Goal: Check status: Check status

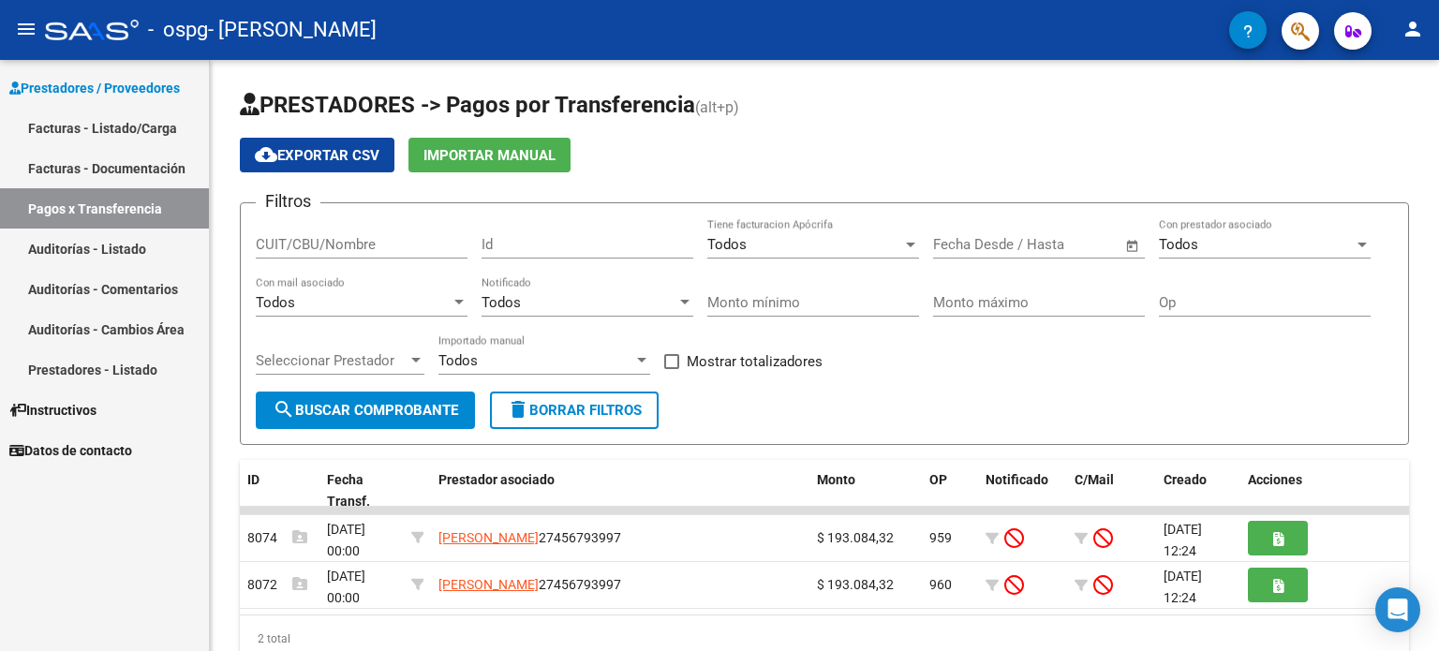
scroll to position [68, 0]
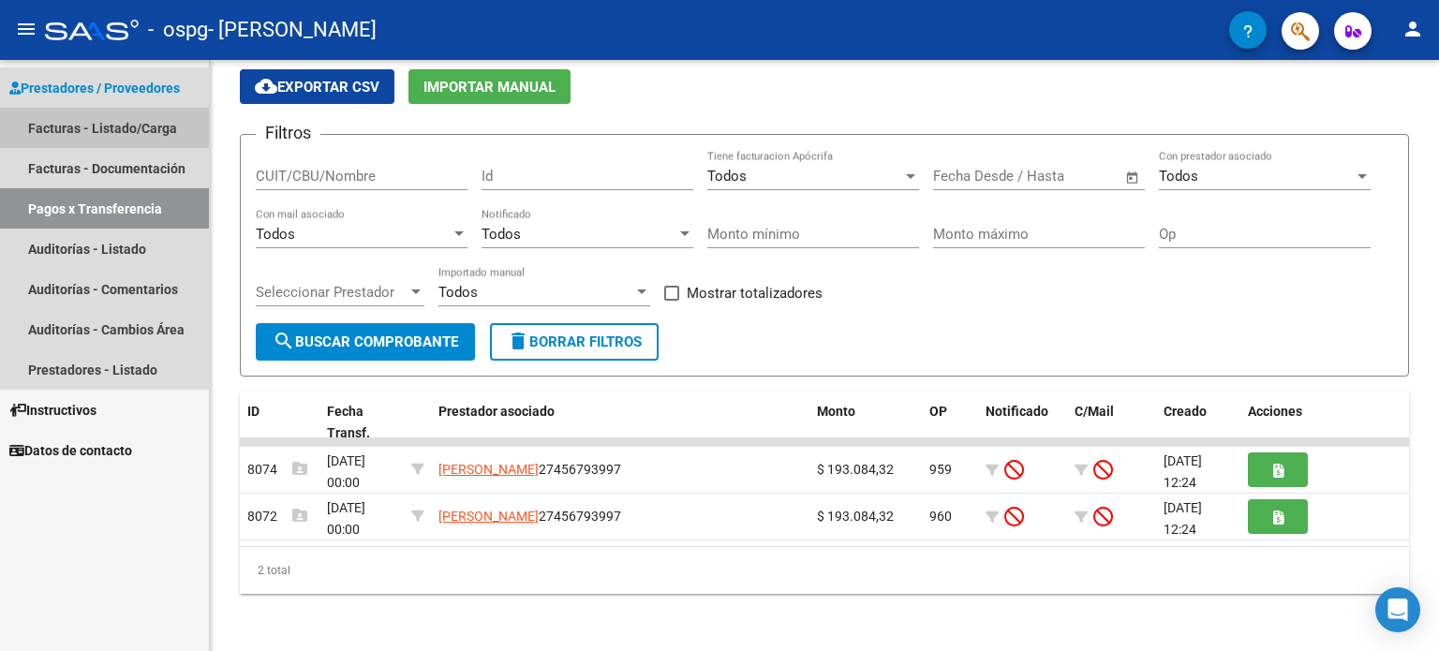
click at [133, 123] on link "Facturas - Listado/Carga" at bounding box center [104, 128] width 209 height 40
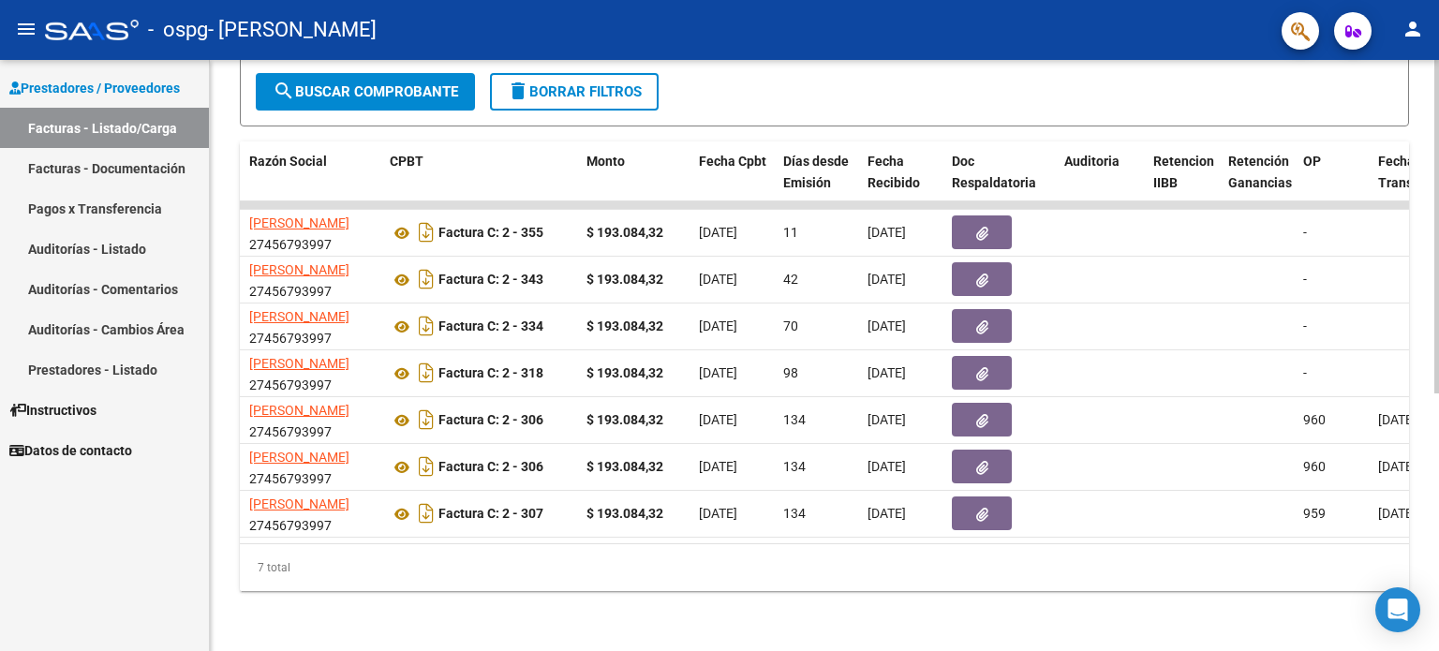
scroll to position [0, 696]
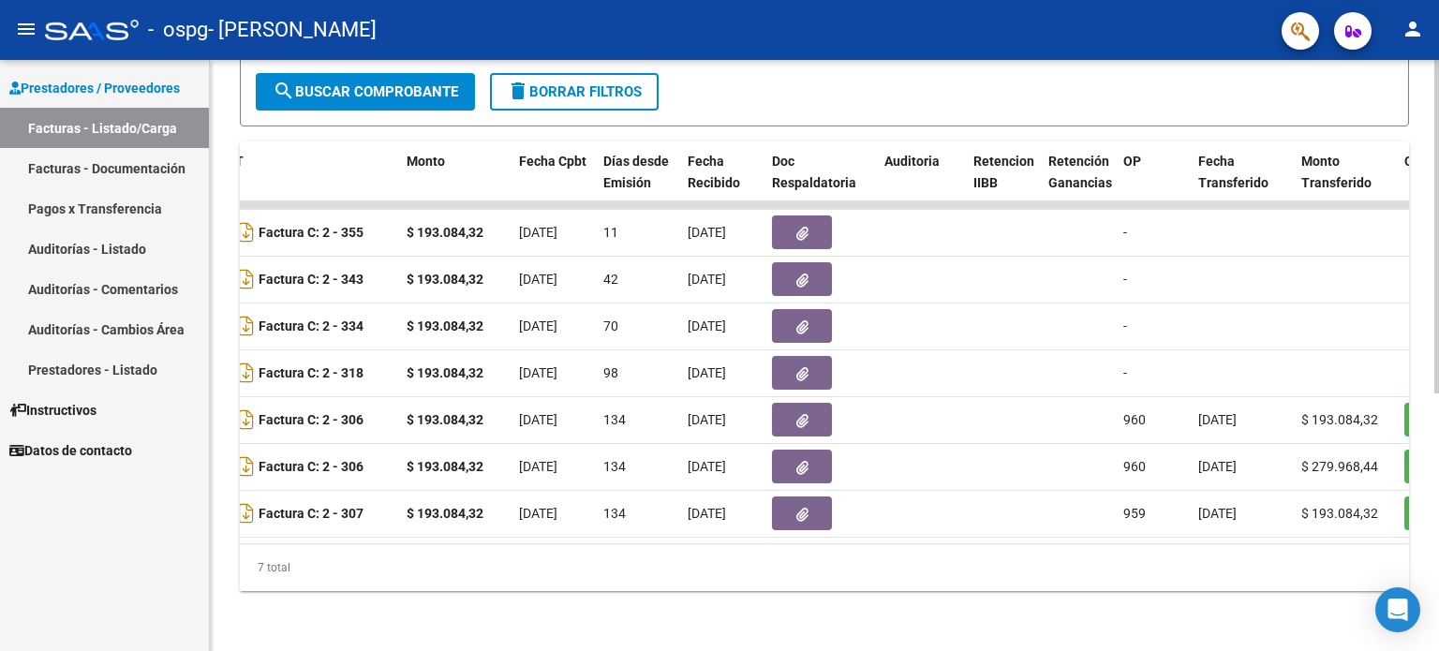
drag, startPoint x: 624, startPoint y: 552, endPoint x: 647, endPoint y: 555, distance: 23.6
click at [647, 555] on div "7 total" at bounding box center [824, 567] width 1169 height 47
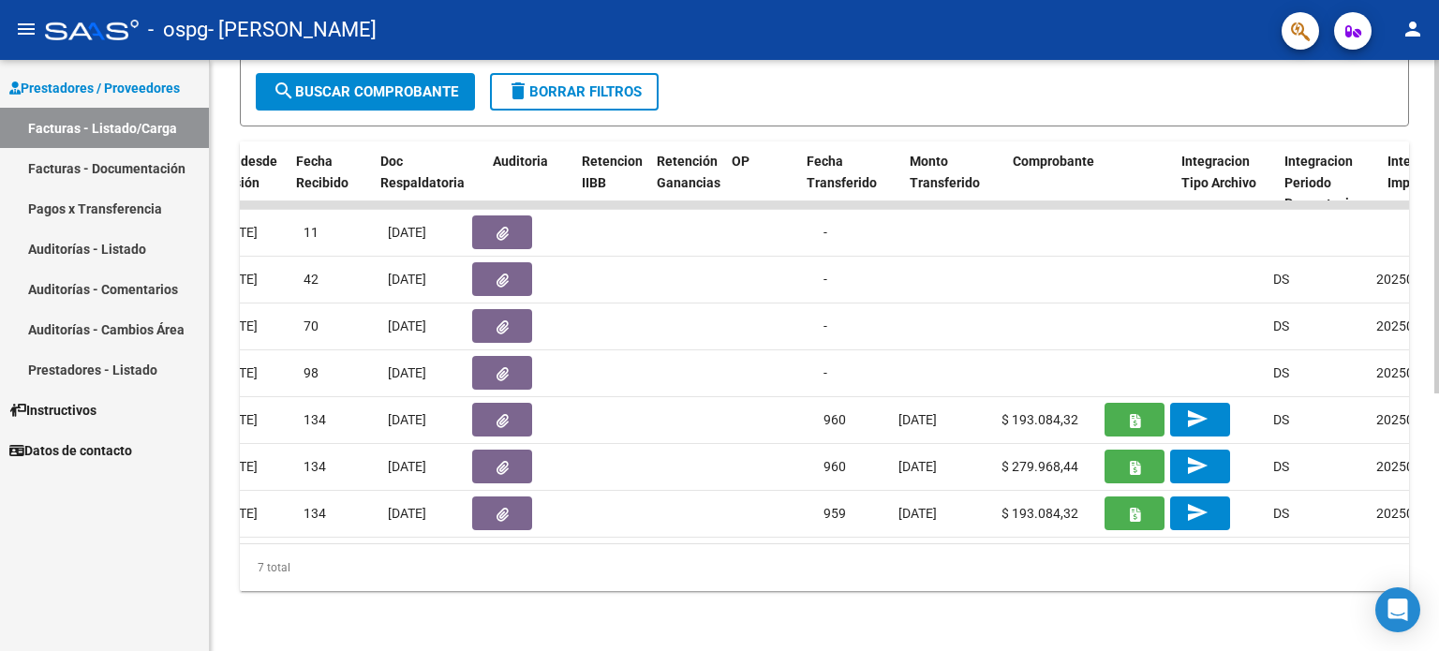
scroll to position [0, 1087]
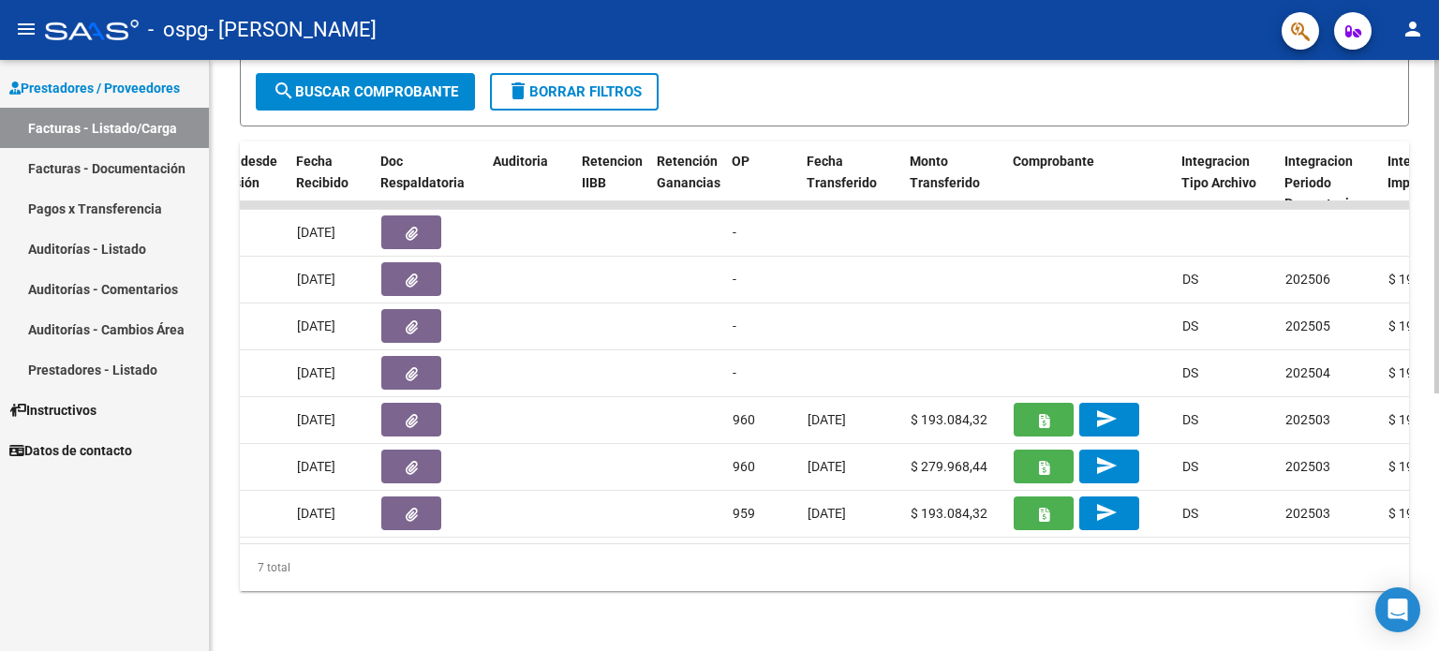
click at [873, 546] on div "7 total" at bounding box center [824, 567] width 1169 height 47
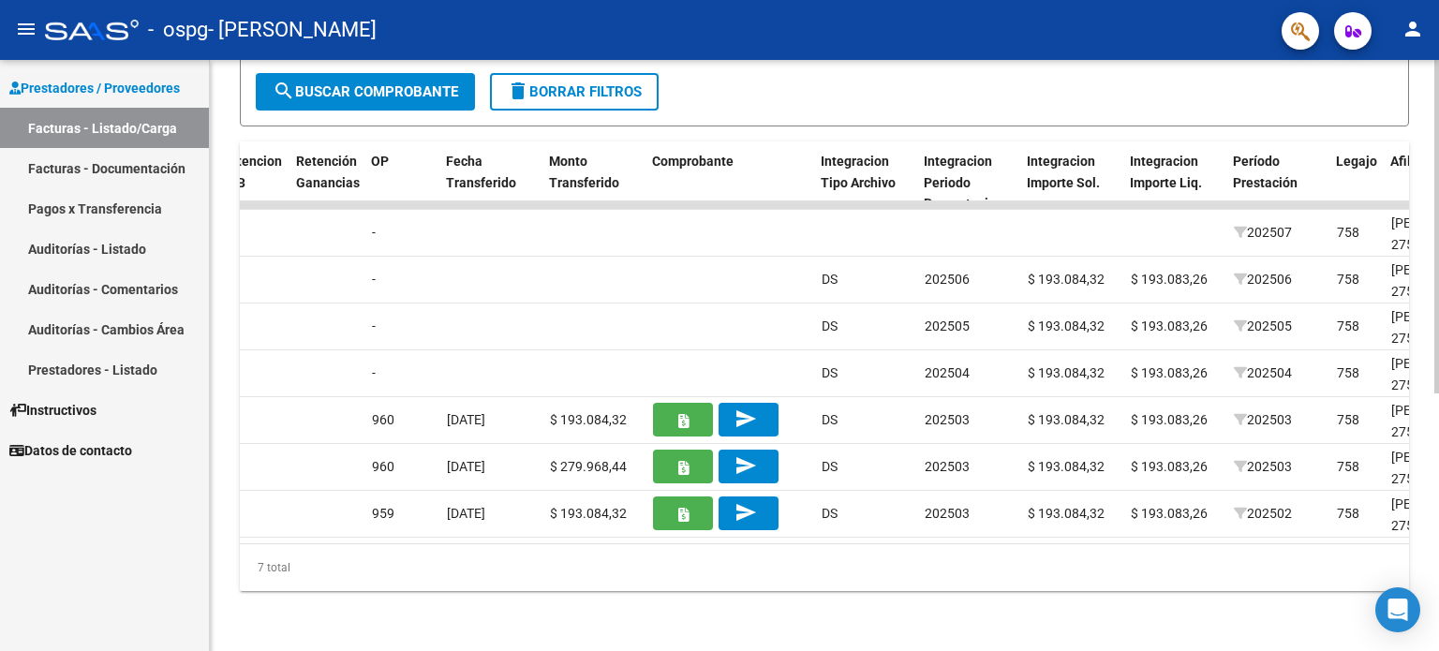
scroll to position [0, 1437]
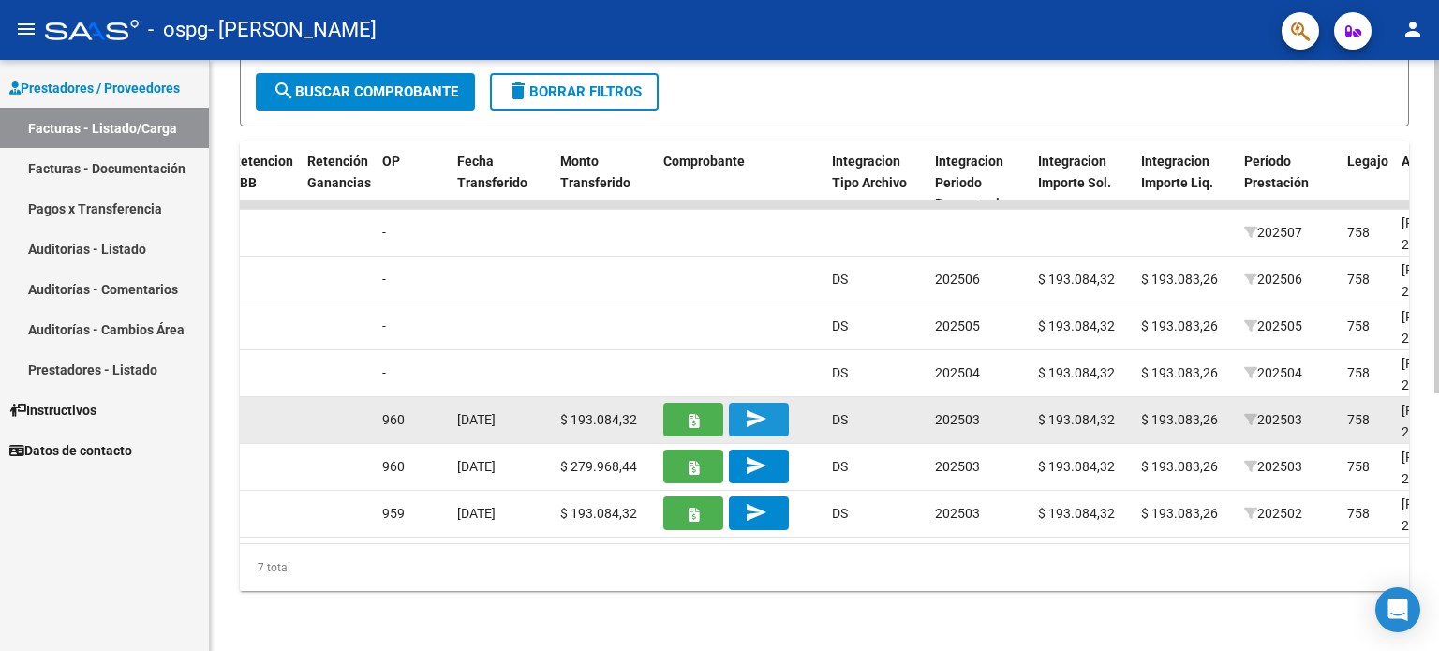
click at [761, 407] on mat-icon "send" at bounding box center [756, 418] width 22 height 22
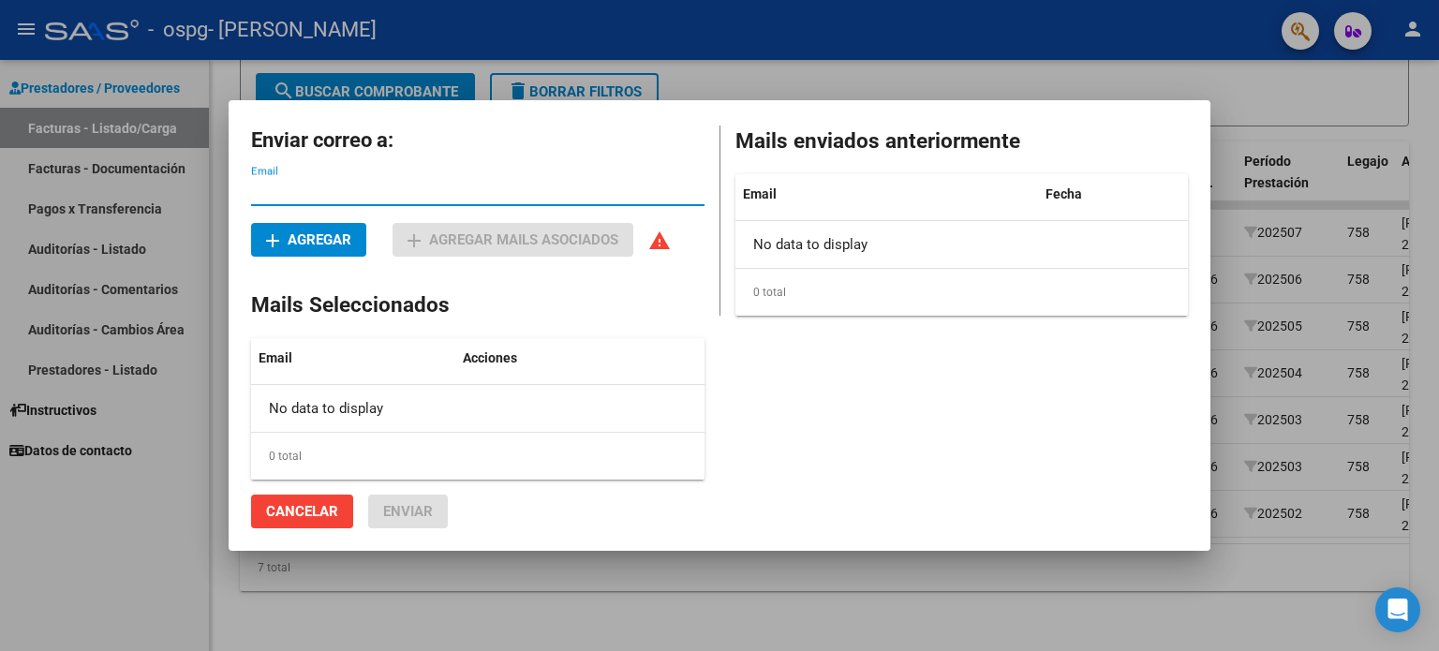
click at [1030, 603] on div at bounding box center [719, 325] width 1439 height 651
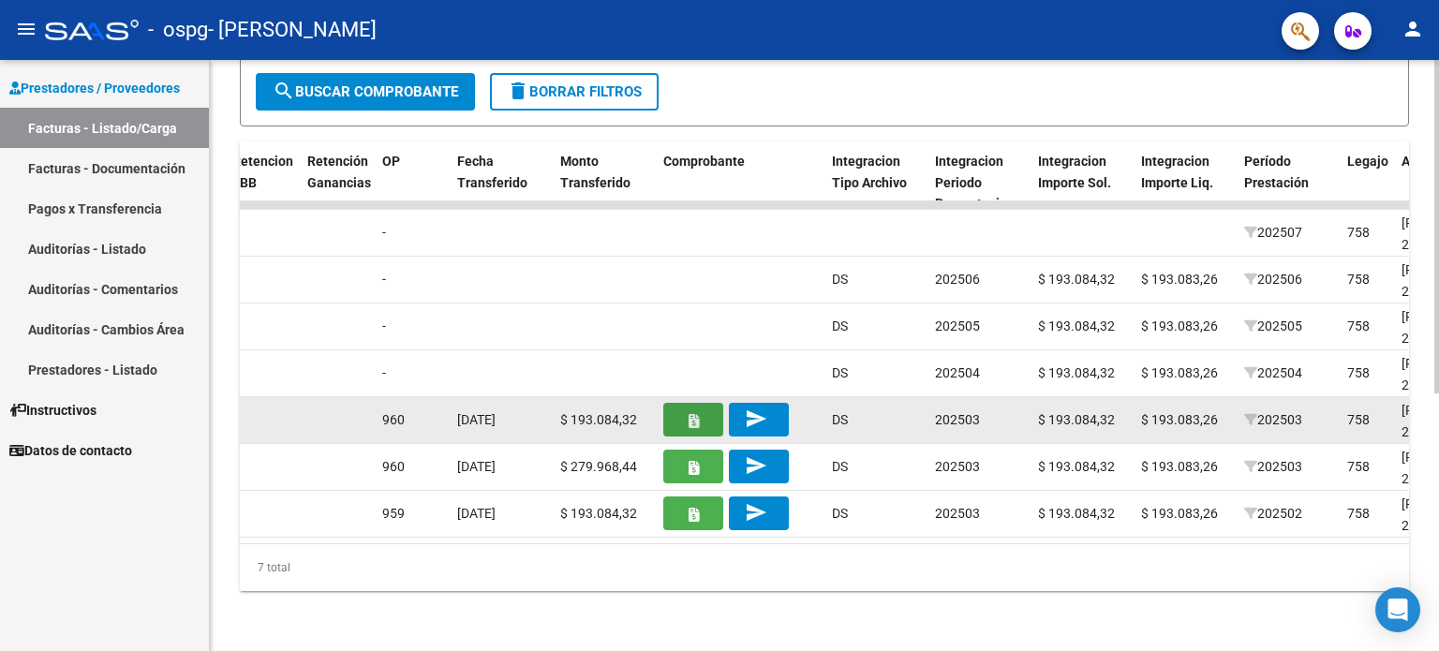
click at [697, 415] on button "button" at bounding box center [693, 420] width 60 height 34
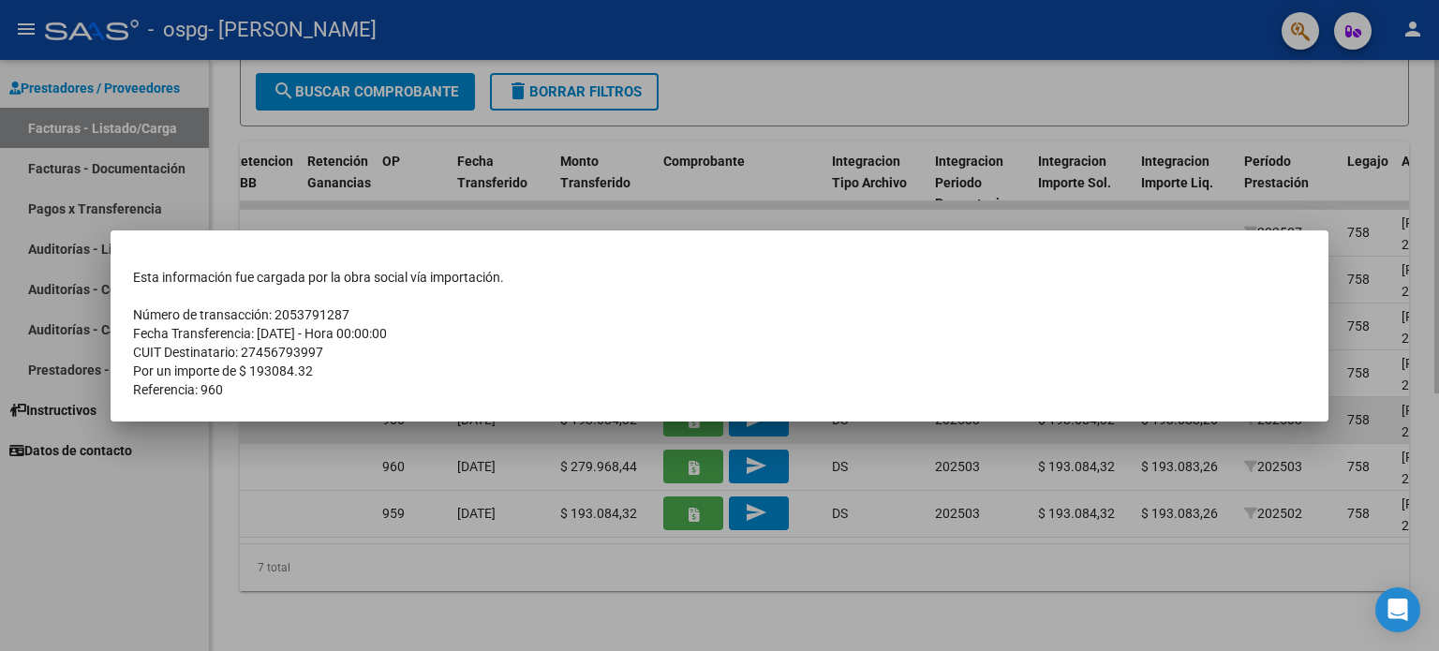
click at [697, 415] on mat-dialog-container "Esta información fue cargada por la obra social vía importación. Número de tran…" at bounding box center [720, 325] width 1218 height 191
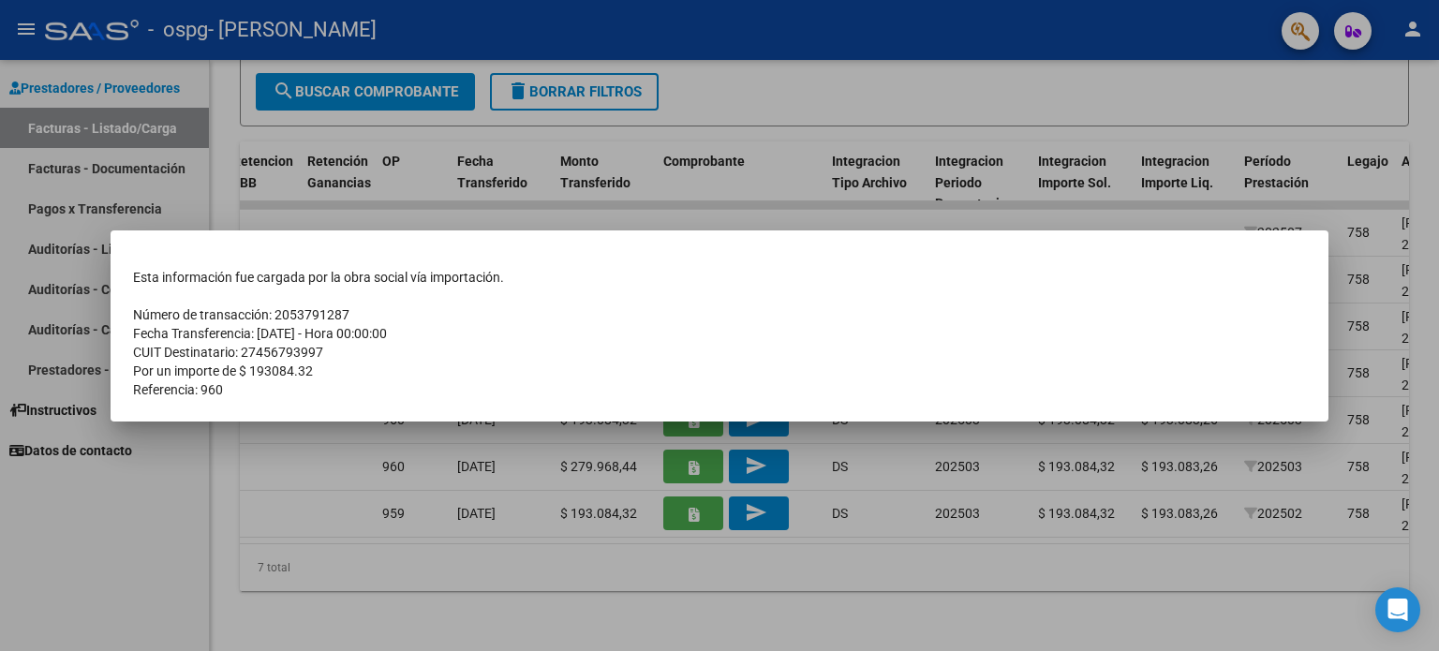
click at [733, 600] on div at bounding box center [719, 325] width 1439 height 651
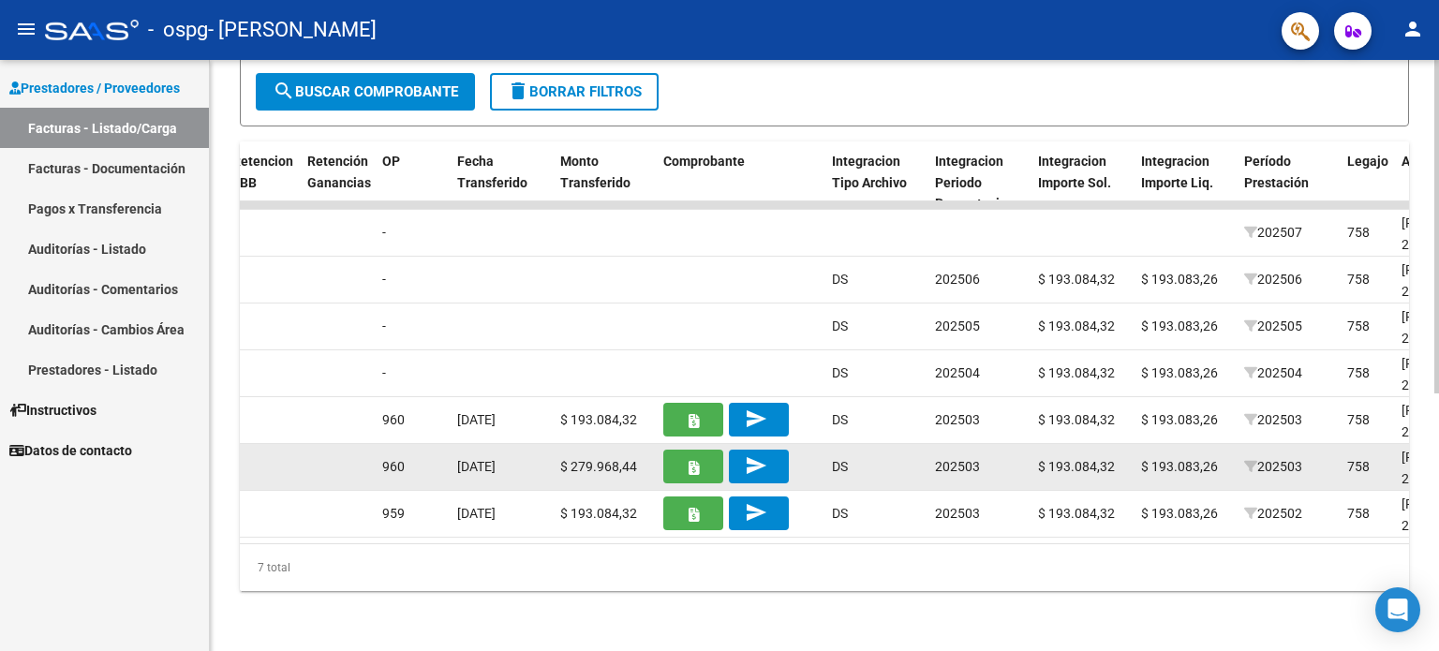
click at [690, 461] on icon "button" at bounding box center [694, 468] width 10 height 14
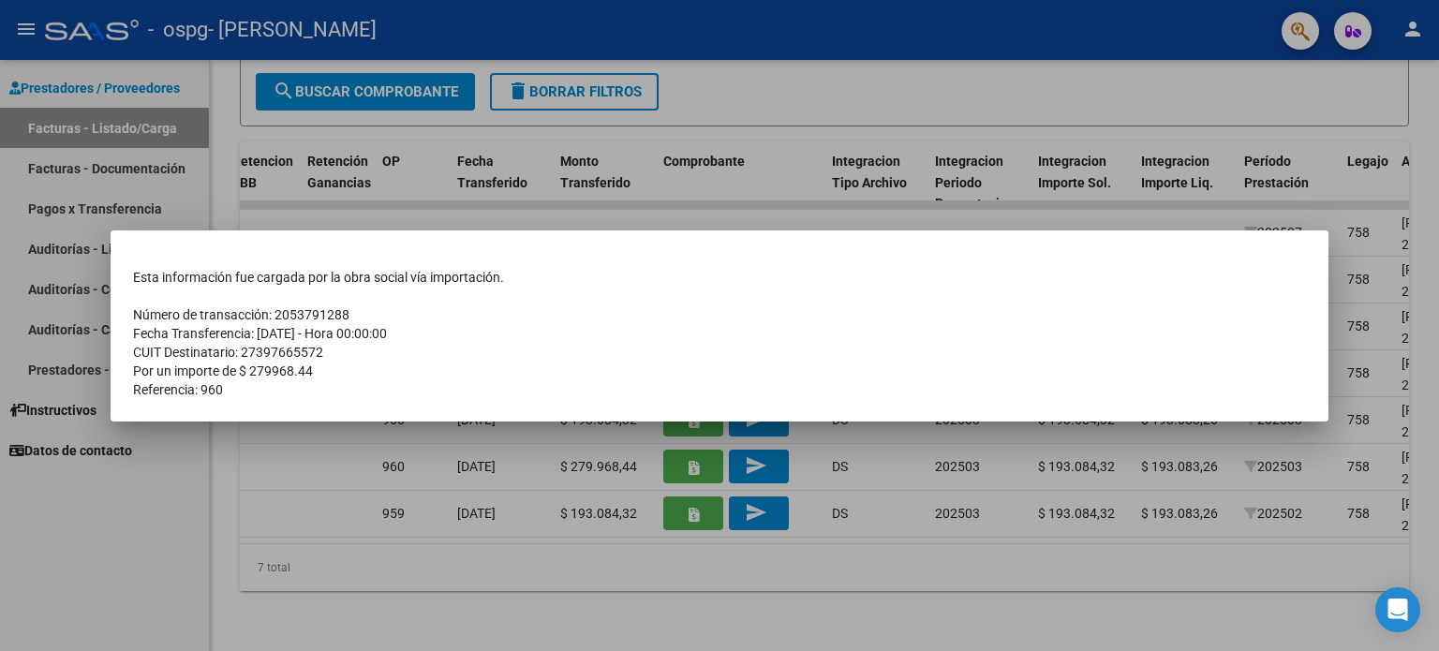
click at [705, 570] on div at bounding box center [719, 325] width 1439 height 651
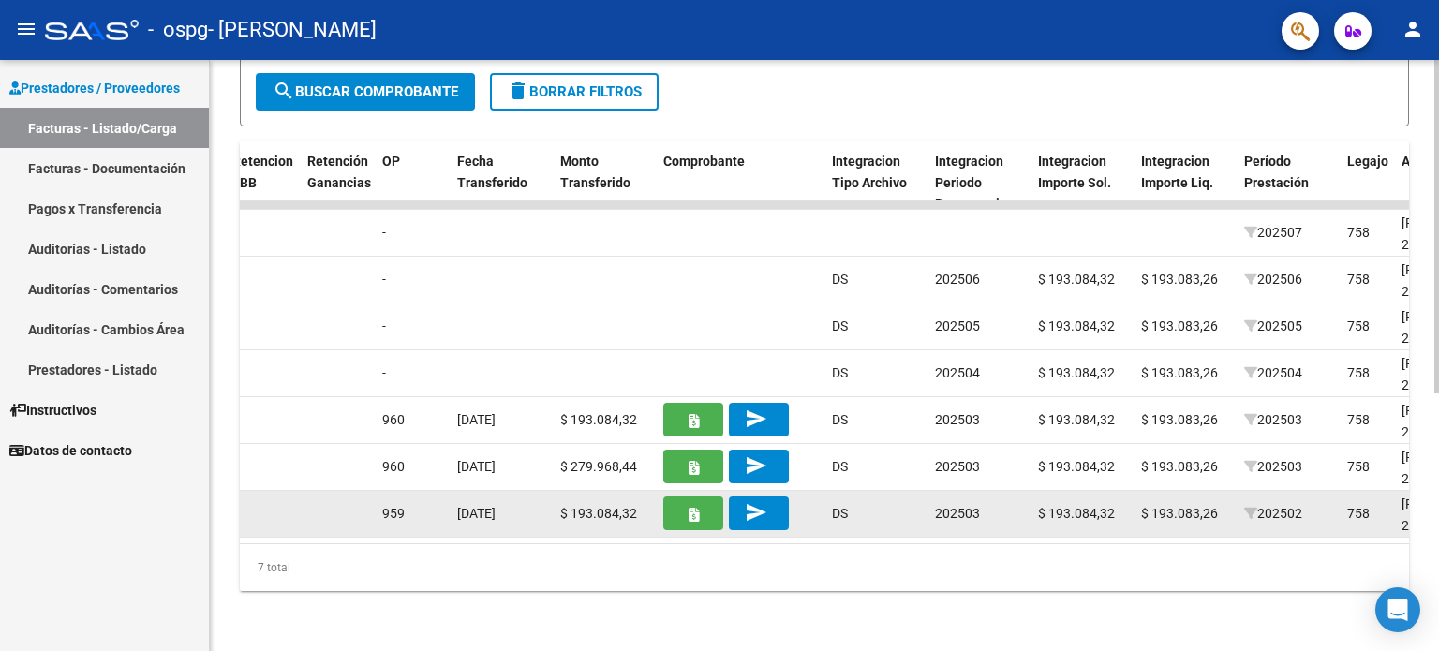
click at [693, 508] on icon "button" at bounding box center [694, 515] width 10 height 14
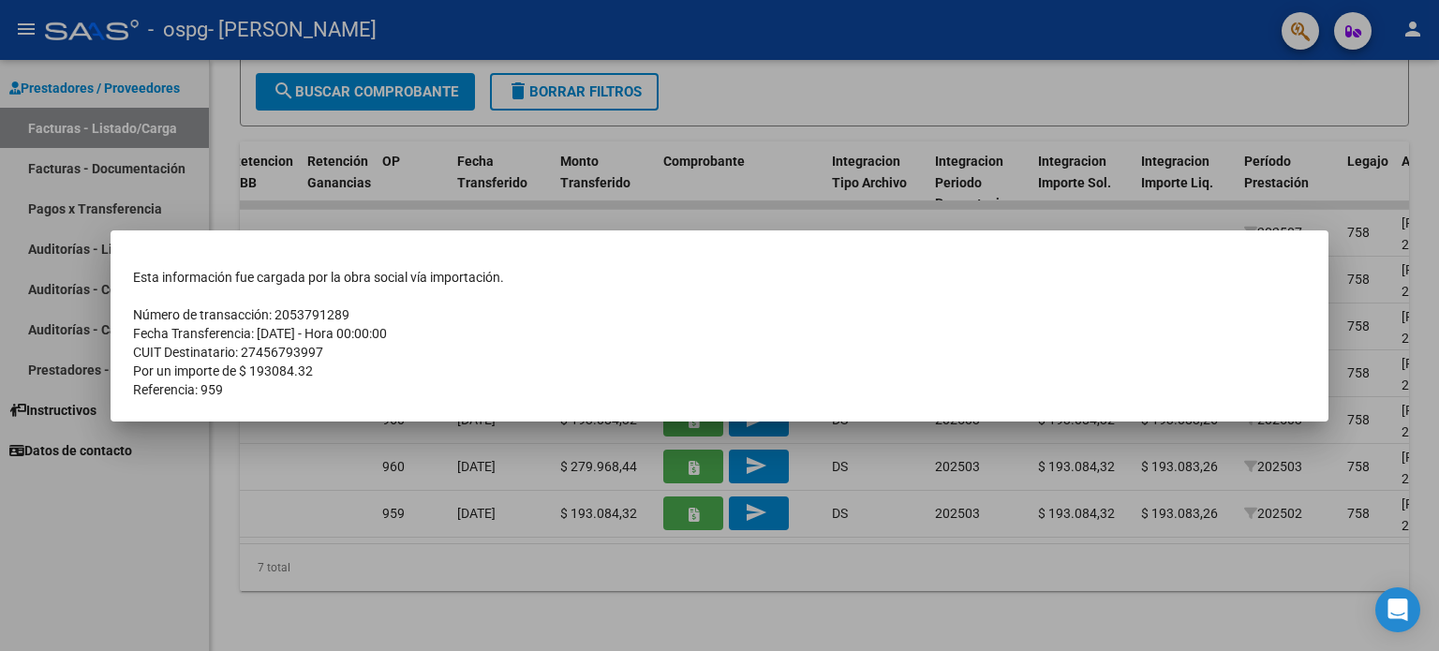
click at [713, 606] on div at bounding box center [719, 325] width 1439 height 651
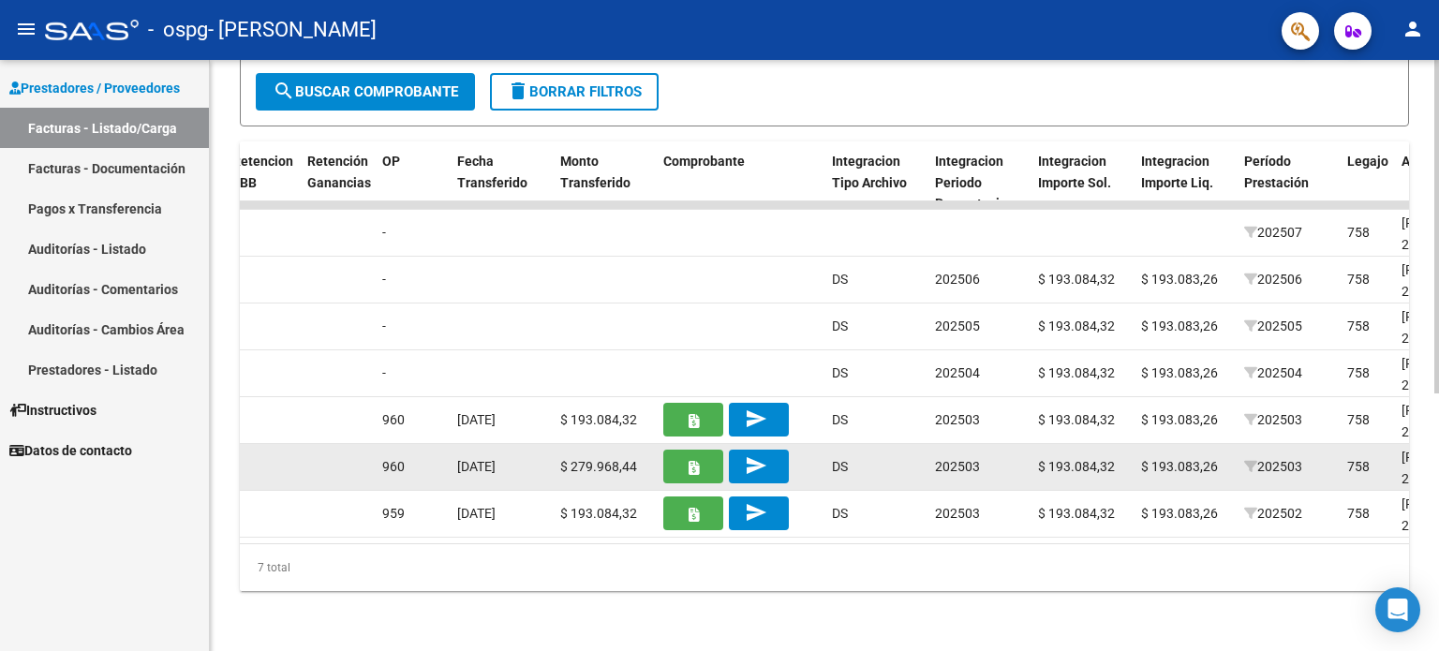
click at [697, 461] on icon "button" at bounding box center [694, 468] width 10 height 14
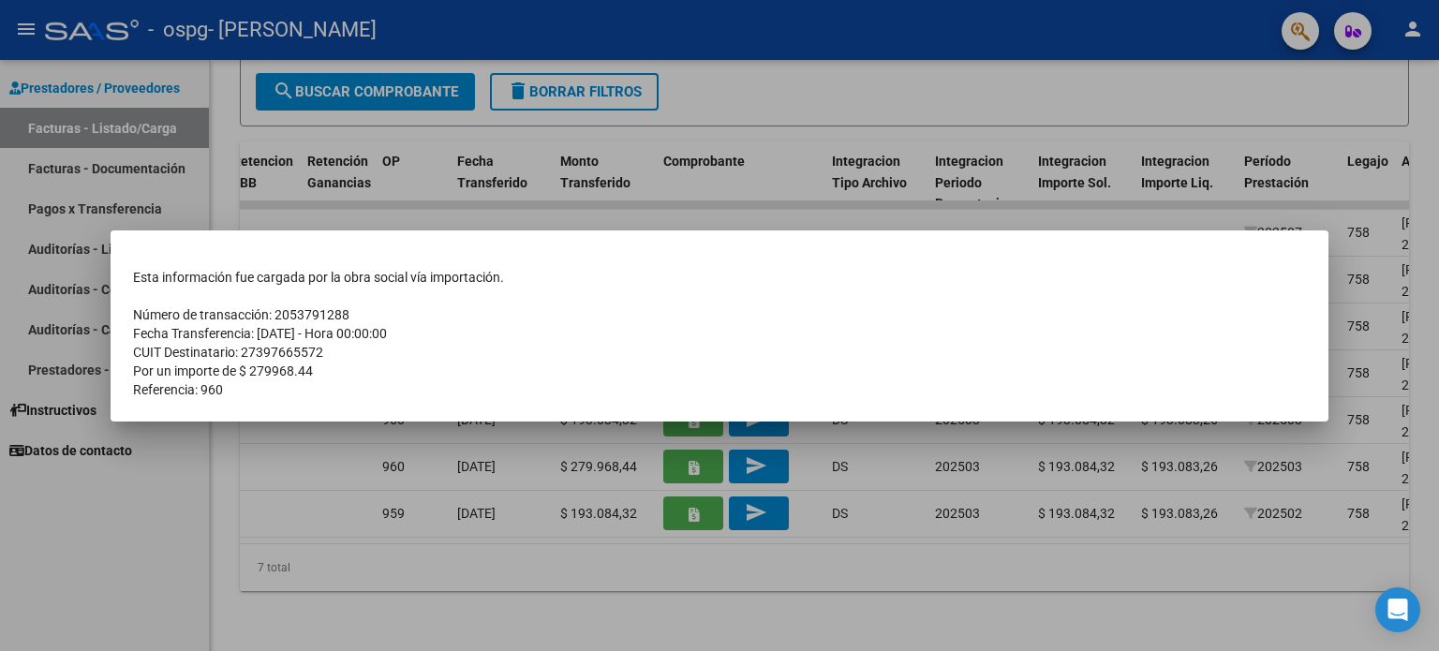
click at [689, 559] on div at bounding box center [719, 325] width 1439 height 651
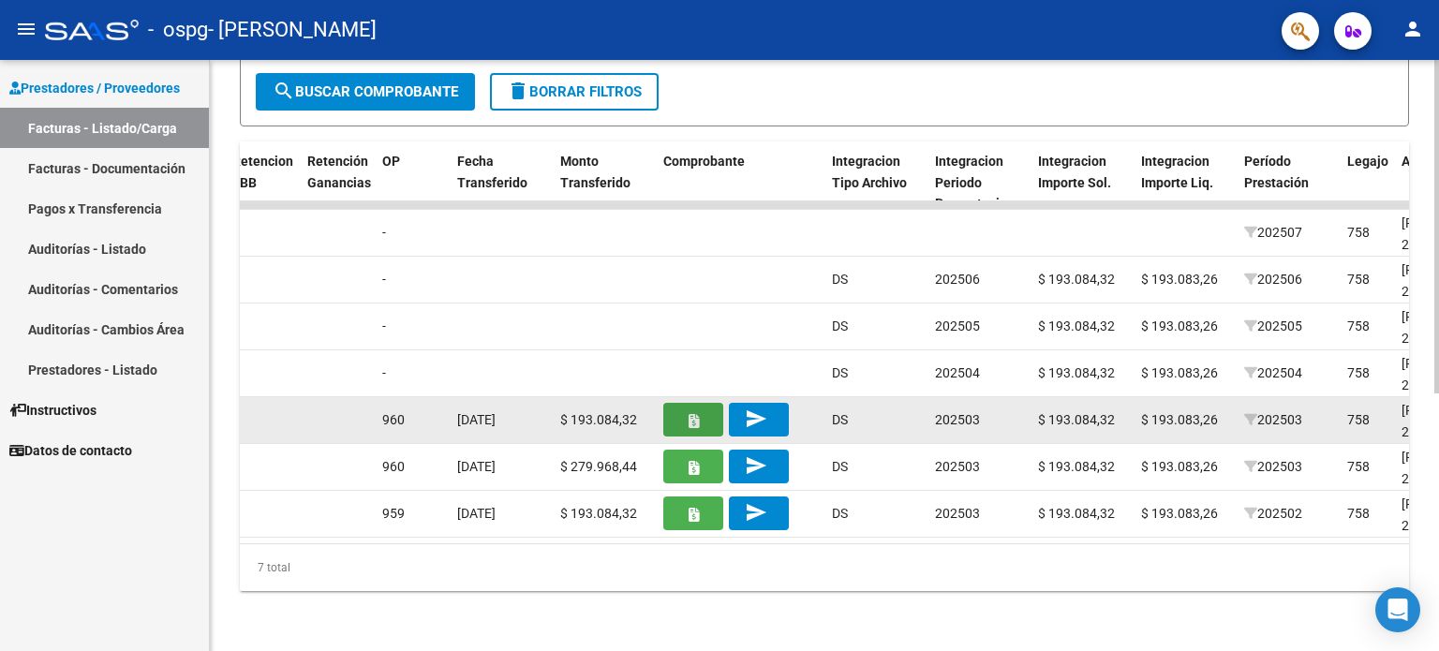
click at [712, 408] on button "button" at bounding box center [693, 420] width 60 height 34
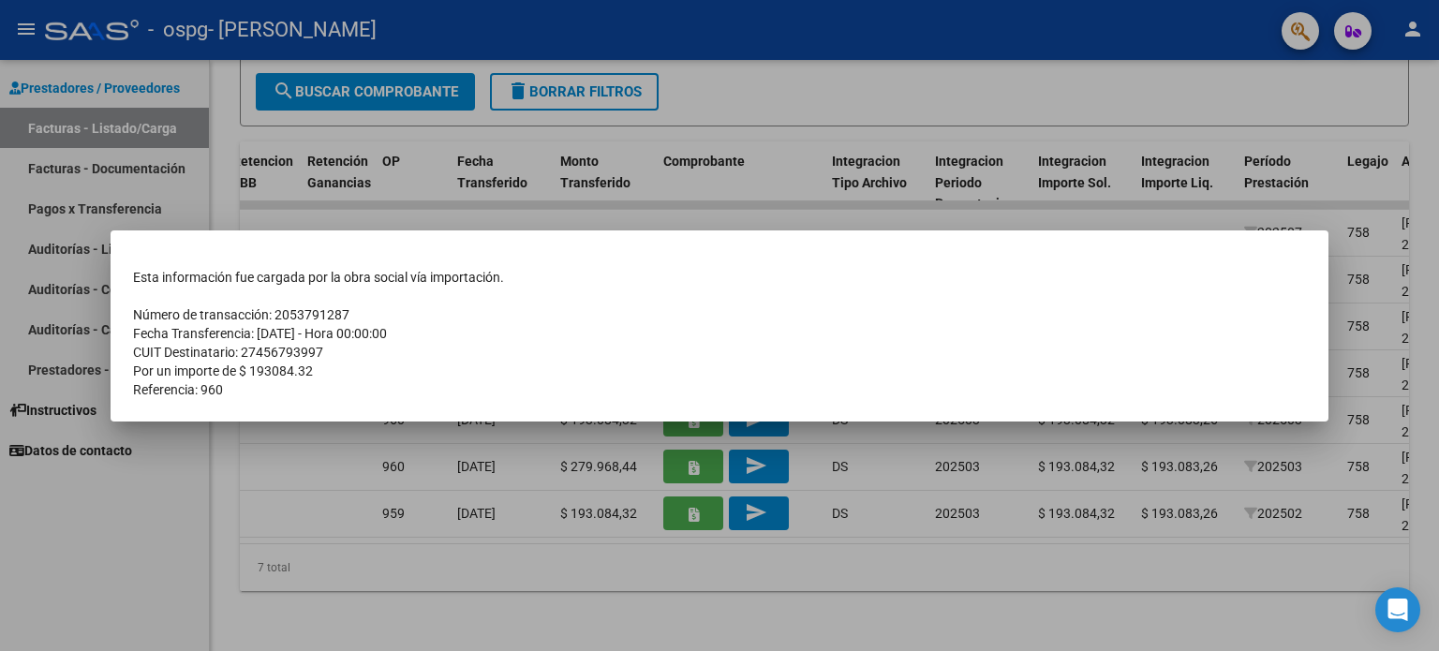
click at [763, 564] on div at bounding box center [719, 325] width 1439 height 651
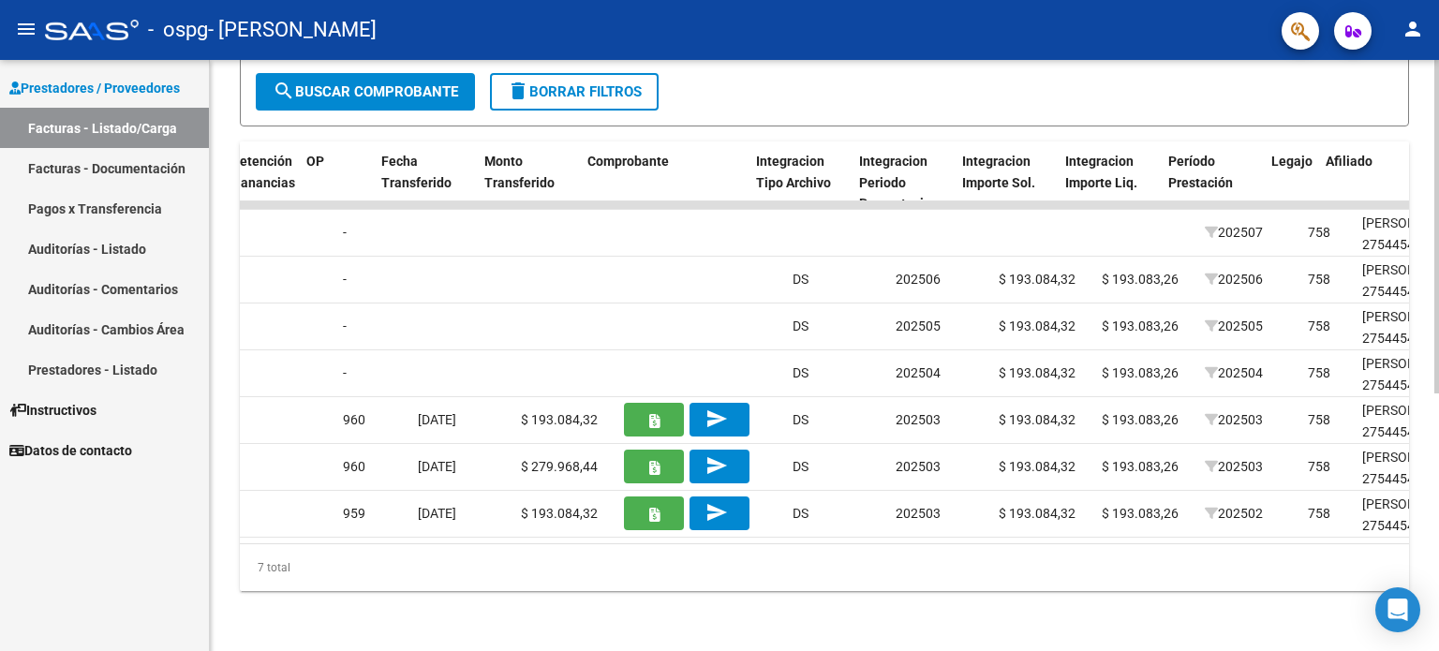
scroll to position [0, 1570]
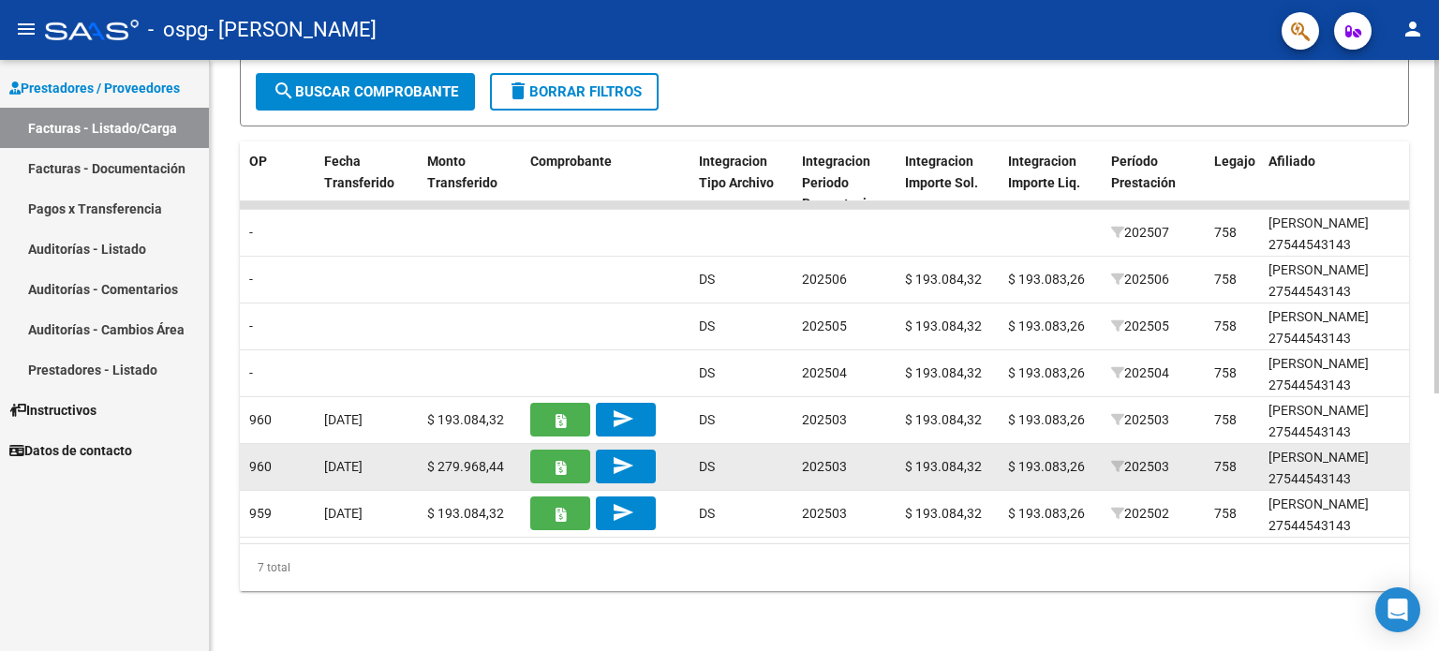
click at [571, 450] on button "button" at bounding box center [560, 467] width 60 height 34
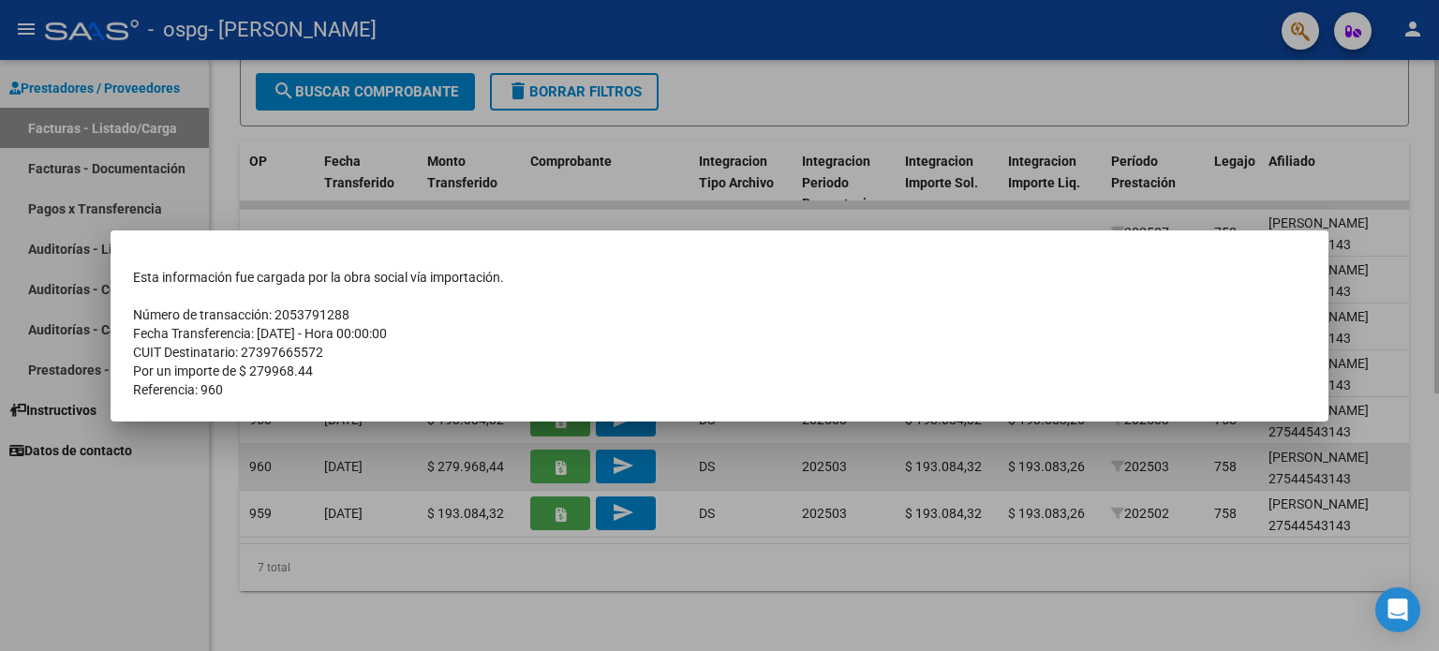
click at [571, 447] on div at bounding box center [719, 325] width 1439 height 651
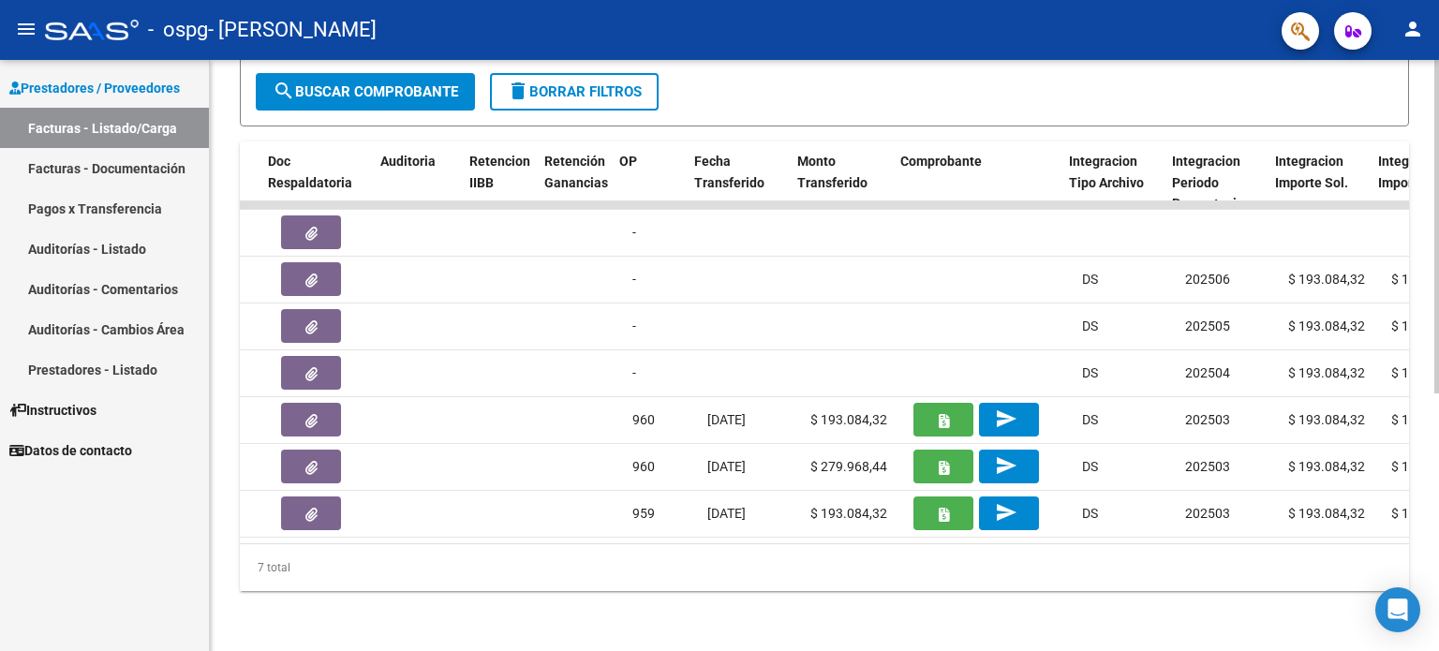
scroll to position [0, 1317]
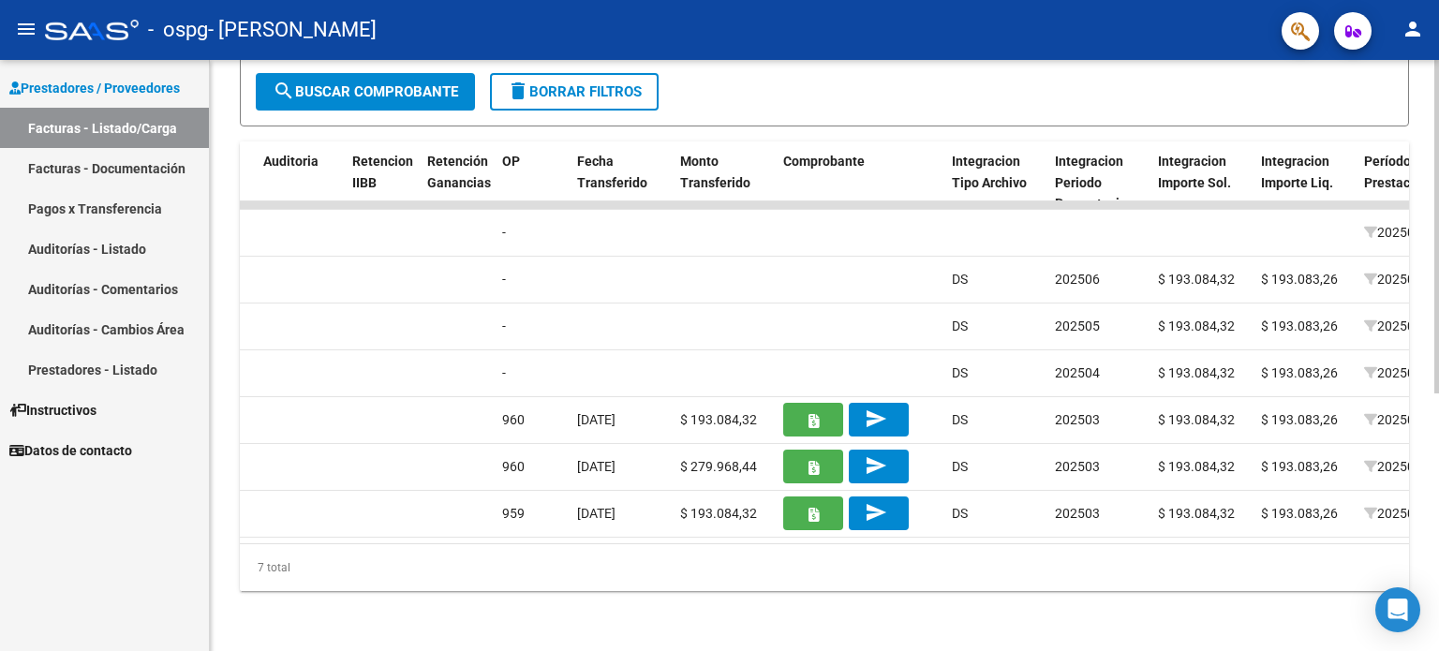
click at [784, 569] on div "7 total" at bounding box center [824, 567] width 1169 height 47
